Goal: Information Seeking & Learning: Find specific fact

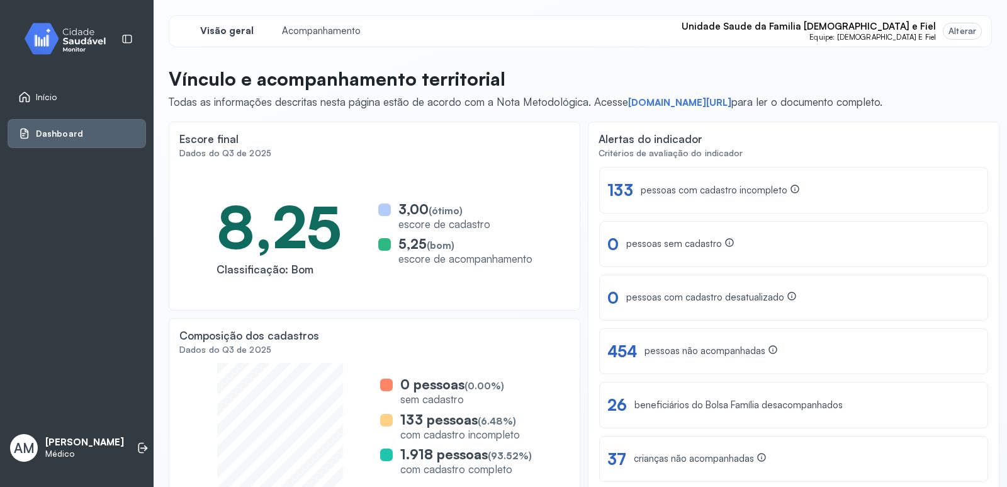
click at [911, 27] on span "Unidade Saude da Familia [DEMOGRAPHIC_DATA] e Fiel" at bounding box center [809, 27] width 254 height 12
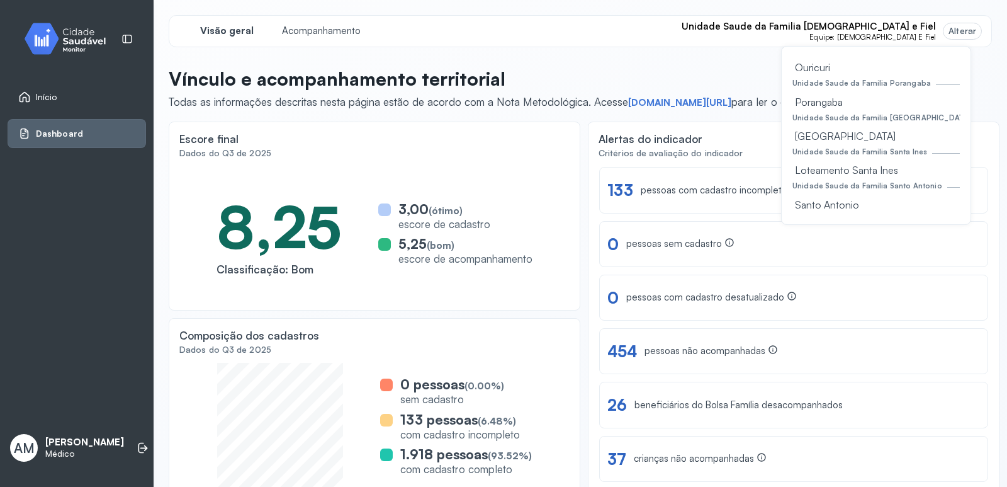
scroll to position [378, 0]
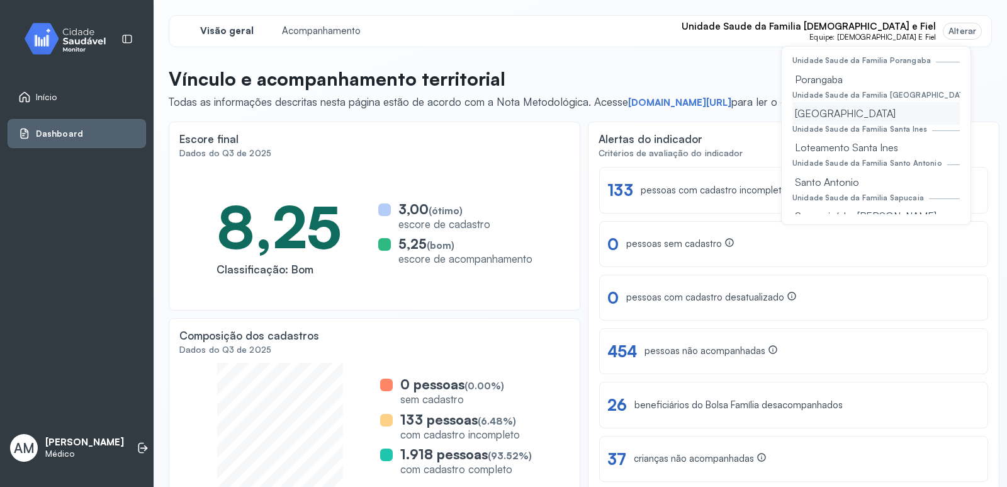
click at [833, 112] on div "Rua De Cima" at bounding box center [876, 113] width 167 height 23
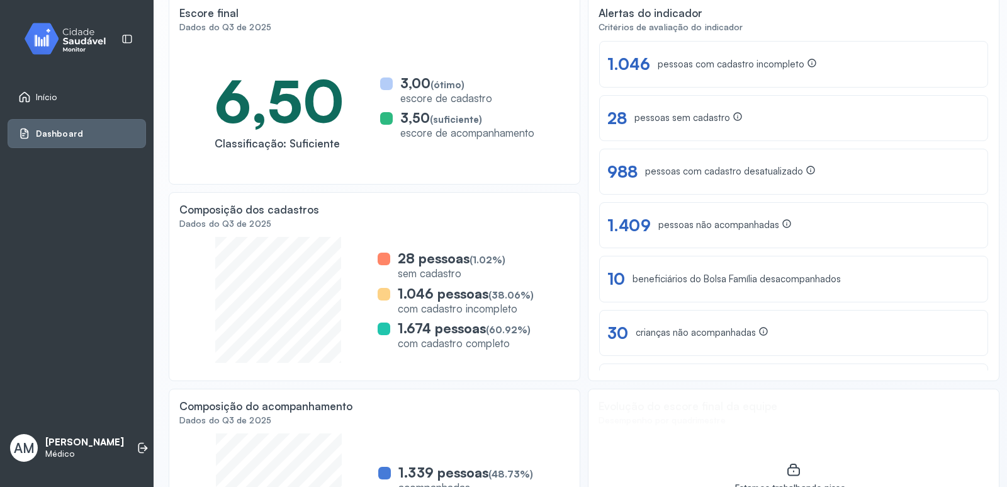
scroll to position [63, 0]
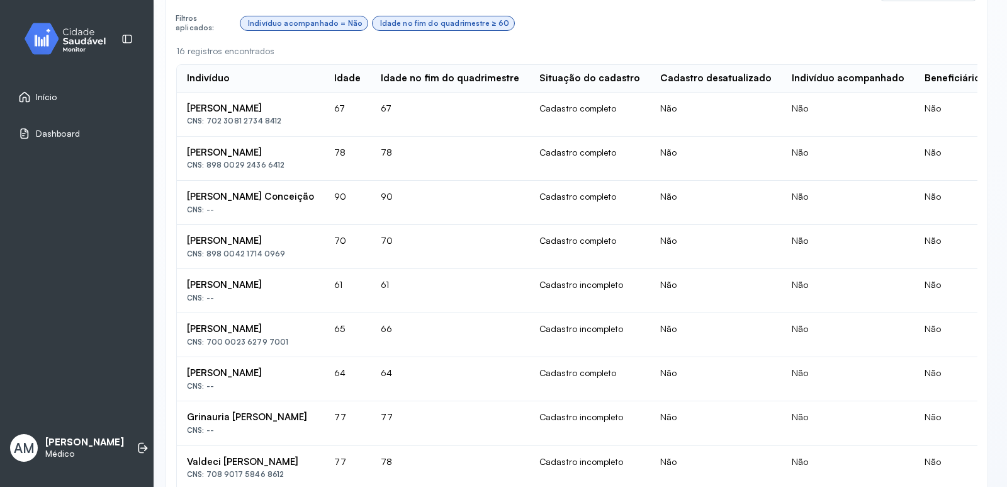
scroll to position [378, 0]
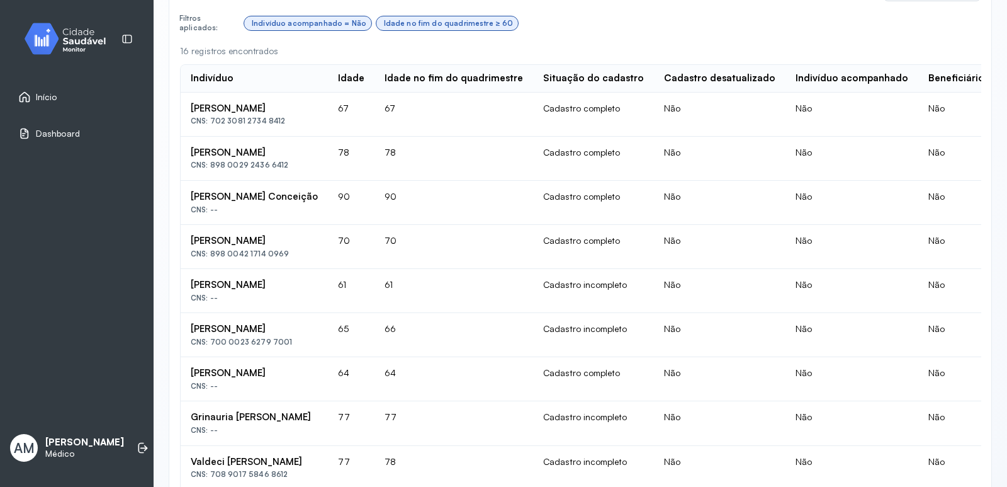
drag, startPoint x: 280, startPoint y: 121, endPoint x: 212, endPoint y: 122, distance: 67.4
click at [212, 122] on div "CNS: 702 3081 2734 8412" at bounding box center [254, 120] width 127 height 9
copy div "702 3081 2734 8412"
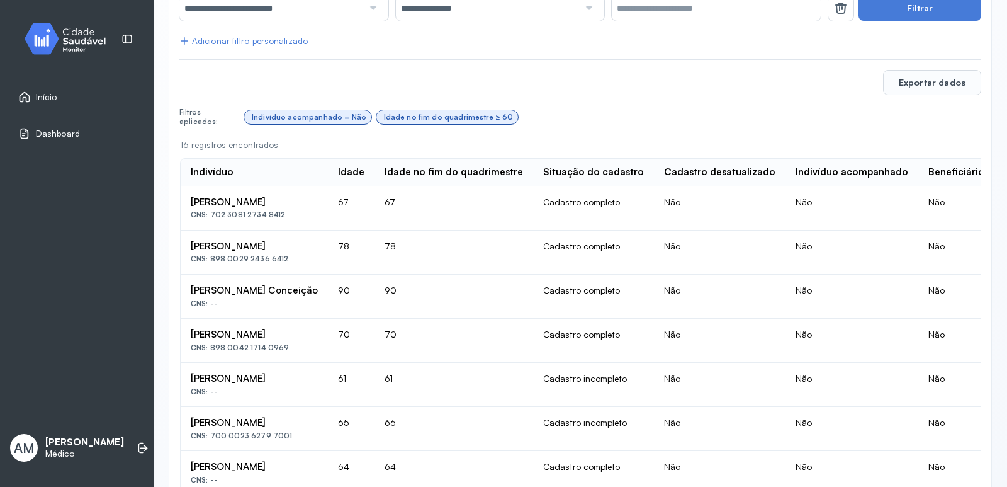
scroll to position [227, 0]
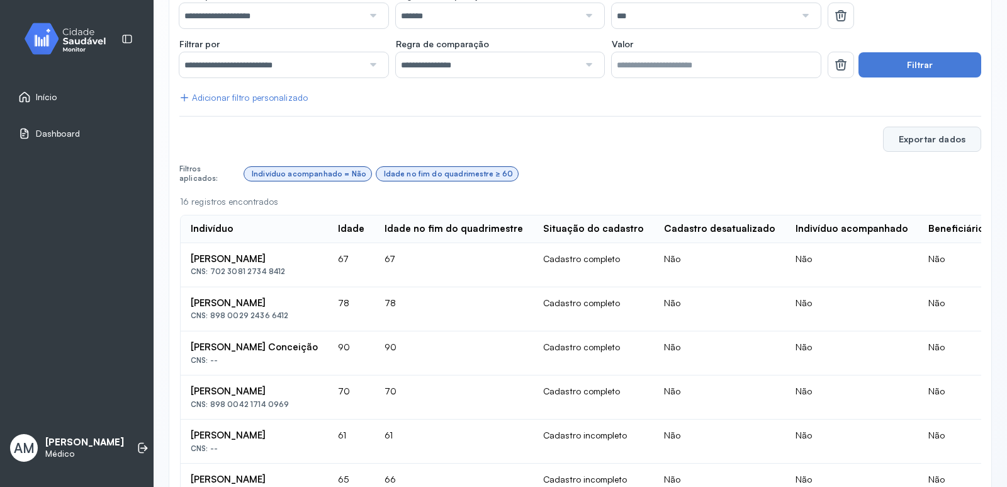
click at [943, 142] on button "Exportar dados" at bounding box center [932, 139] width 98 height 25
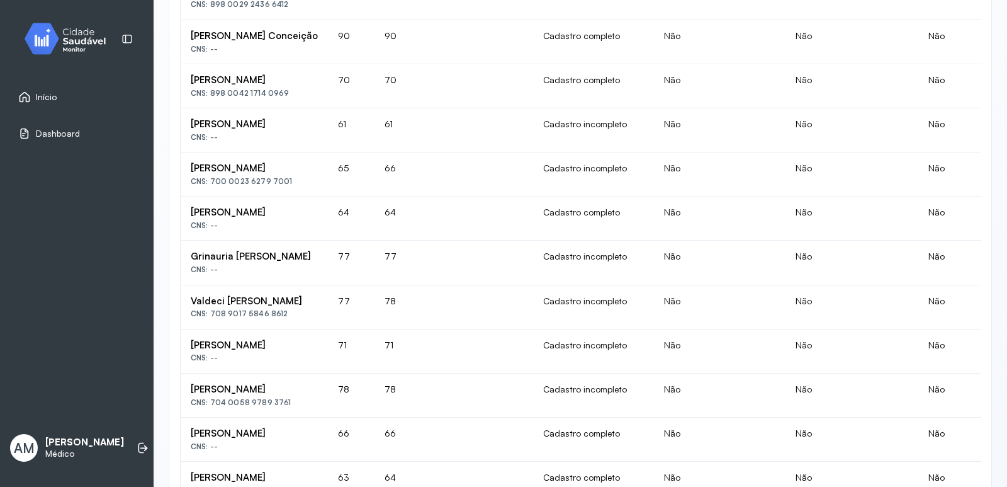
scroll to position [416, 0]
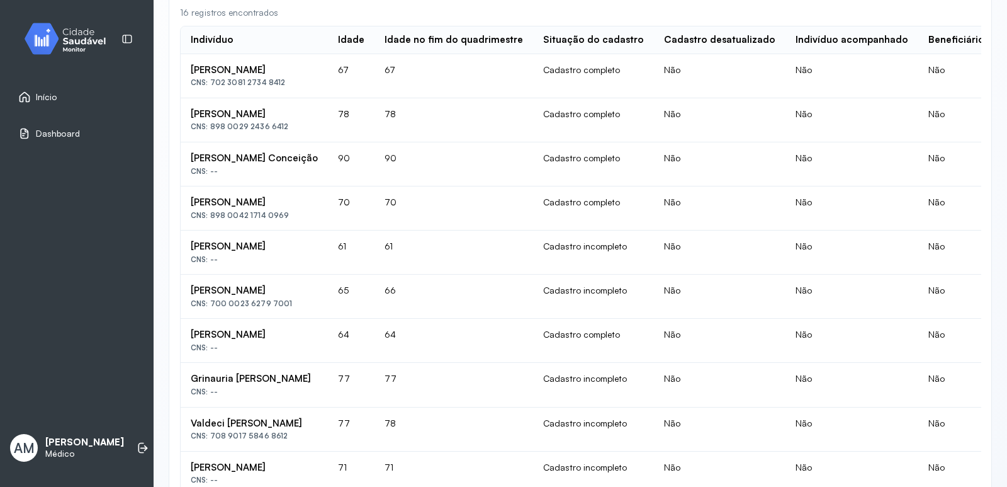
drag, startPoint x: 283, startPoint y: 125, endPoint x: 213, endPoint y: 128, distance: 70.0
click at [213, 128] on div "CNS: 898 0029 2436 6412" at bounding box center [254, 126] width 127 height 9
copy div "898 0029 2436 6412"
drag, startPoint x: 314, startPoint y: 158, endPoint x: 184, endPoint y: 157, distance: 129.7
click at [184, 157] on td "[PERSON_NAME] Conceição CNS: --" at bounding box center [254, 164] width 147 height 44
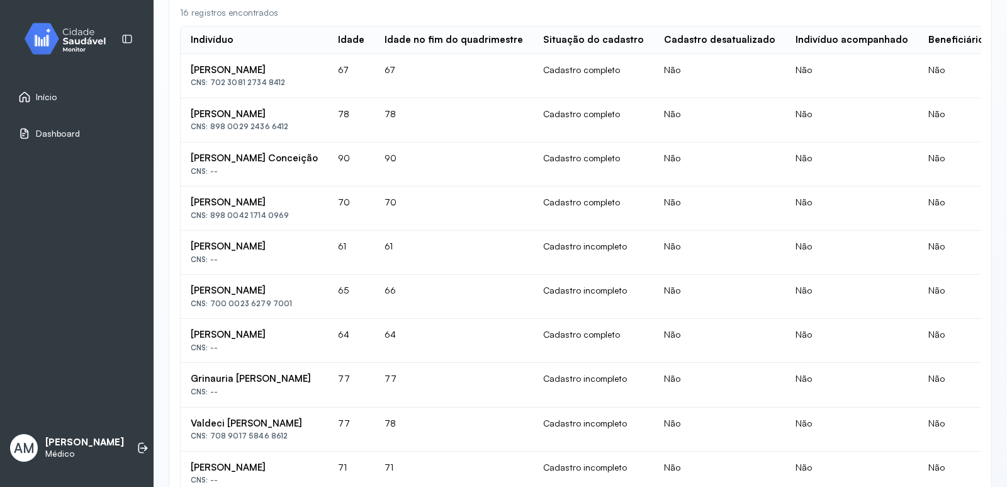
copy div "[PERSON_NAME] Conceição"
